Goal: Task Accomplishment & Management: Use online tool/utility

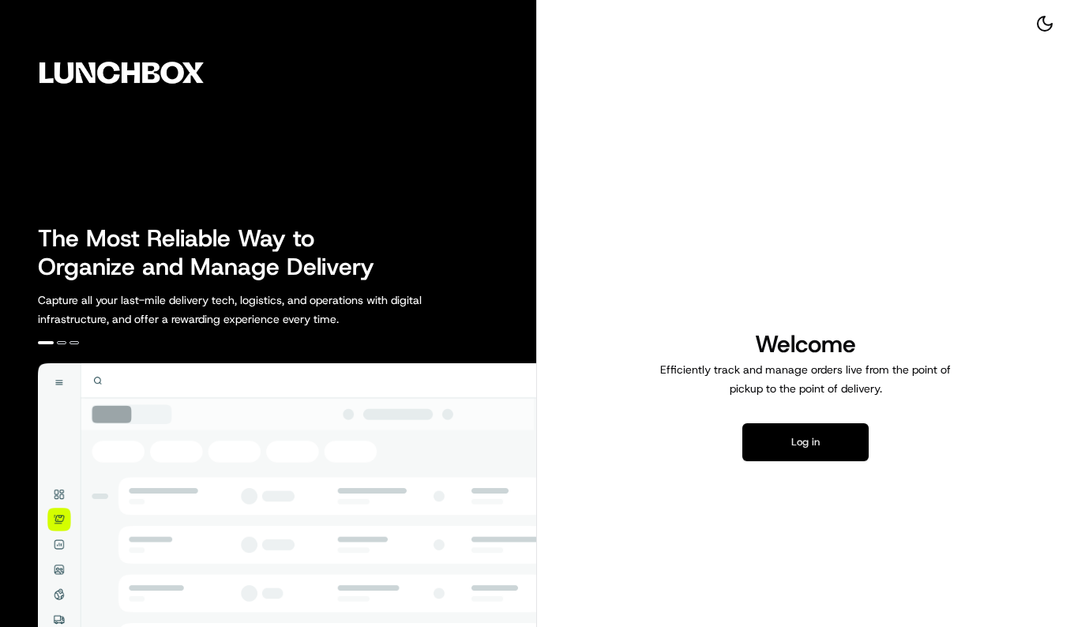
click at [824, 432] on button "Log in" at bounding box center [806, 442] width 126 height 38
